Goal: Task Accomplishment & Management: Manage account settings

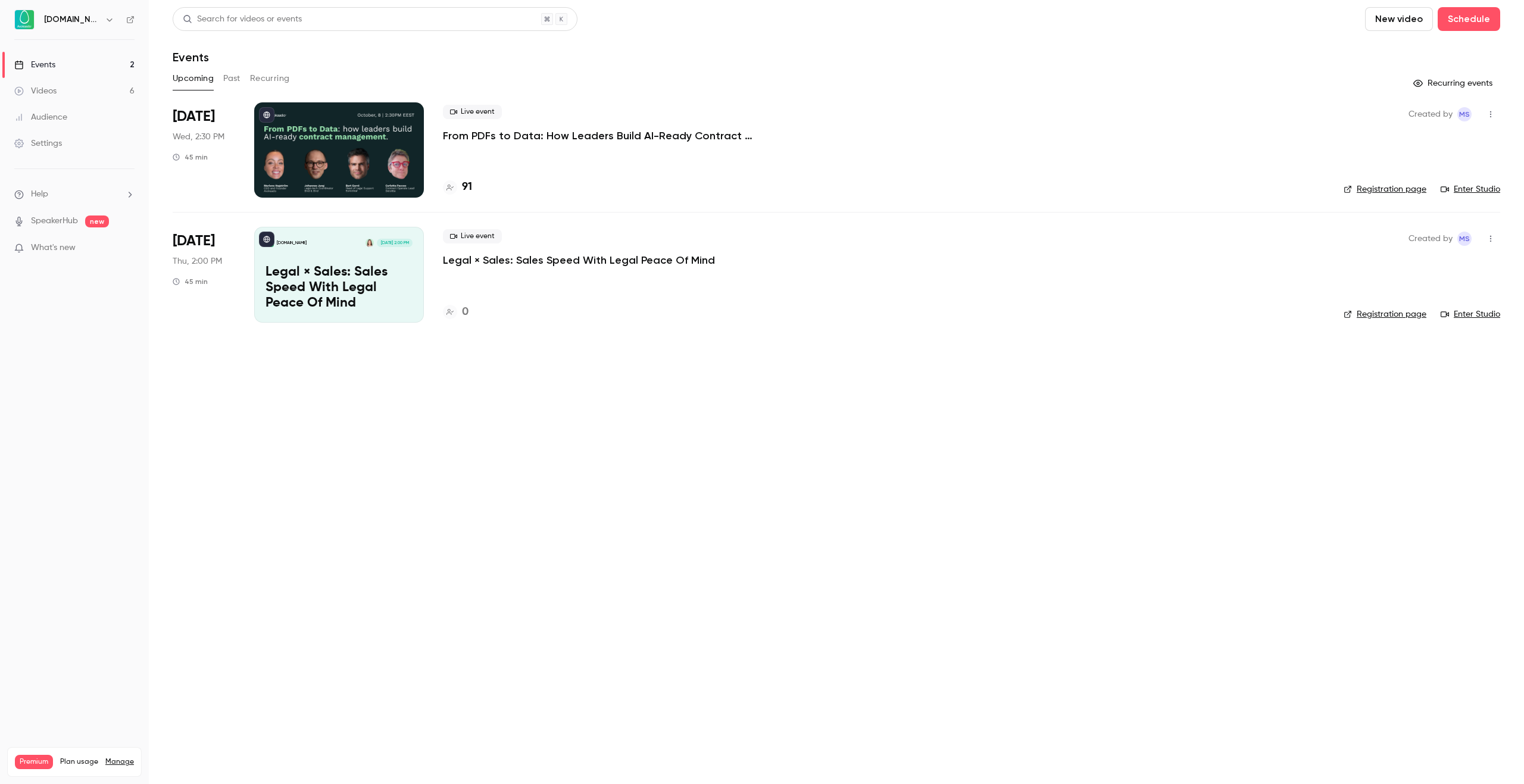
click at [599, 137] on p "From PDFs to Data: How Leaders Build AI-Ready Contract Management." at bounding box center [621, 135] width 357 height 14
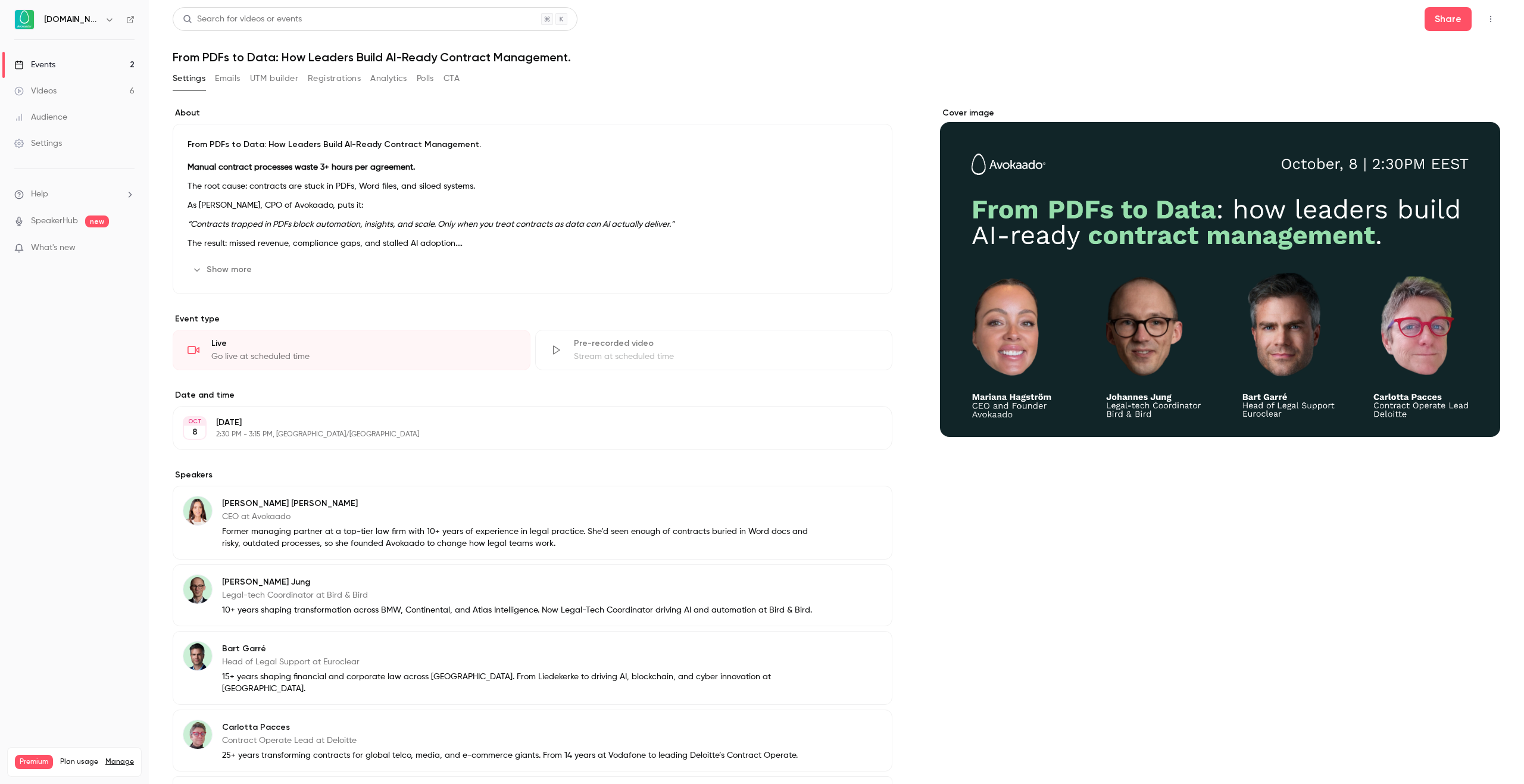
click at [328, 82] on button "Registrations" at bounding box center [334, 78] width 53 height 19
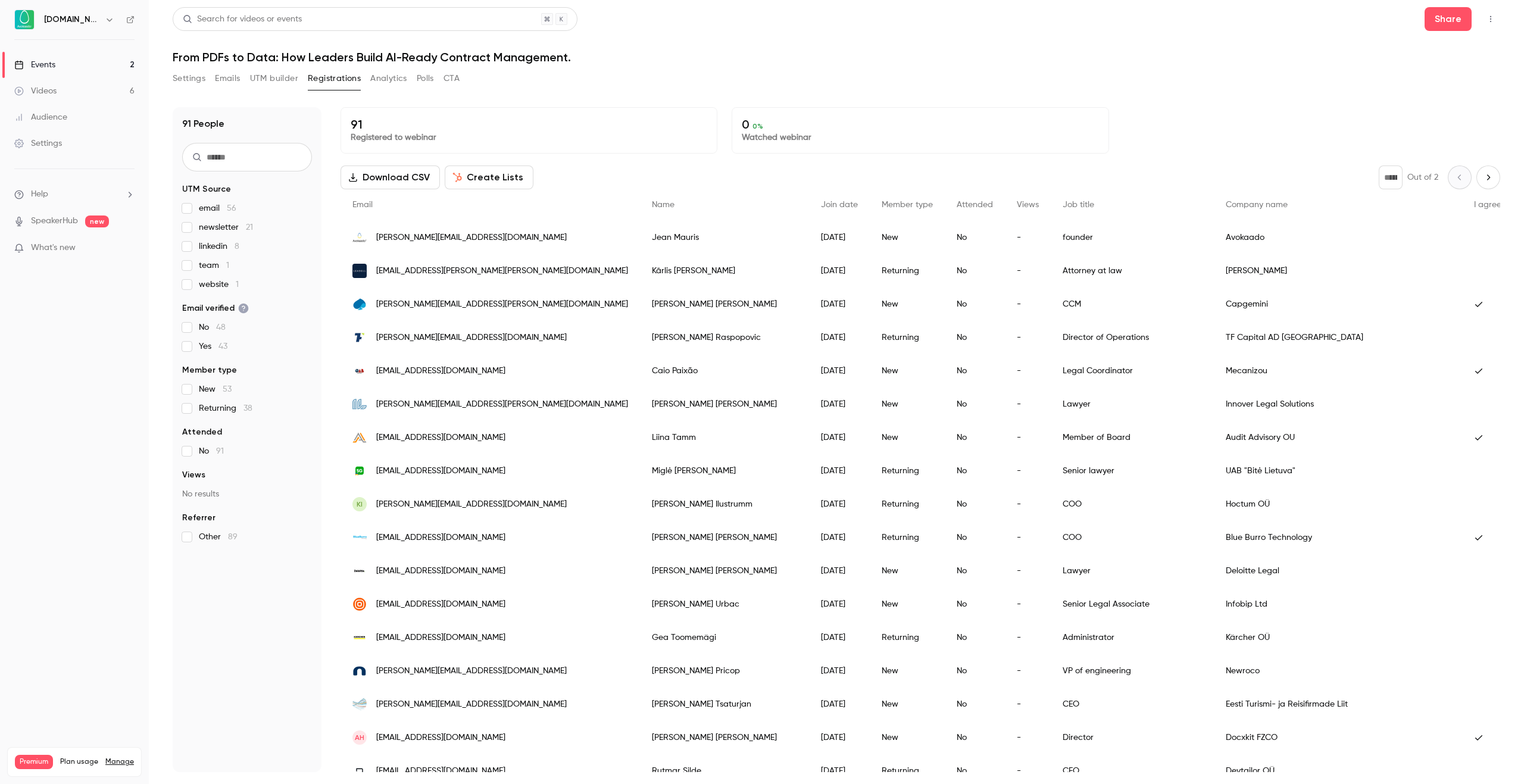
click at [187, 81] on button "Settings" at bounding box center [188, 78] width 33 height 19
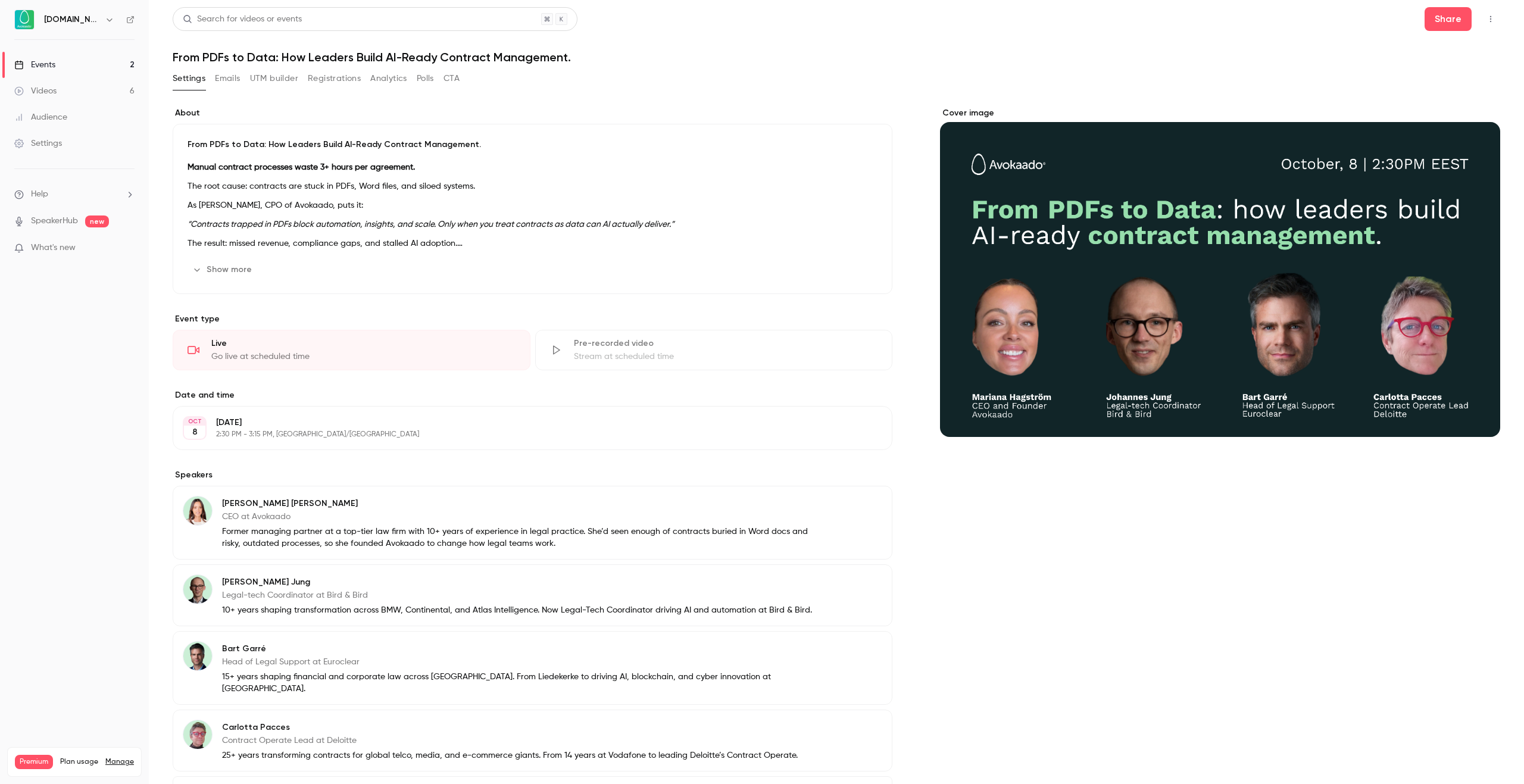
click at [873, 97] on div "About From PDFs to Data: How Leaders Build AI-Ready Contract Management. Manual…" at bounding box center [836, 492] width 1327 height 798
